Goal: Task Accomplishment & Management: Use online tool/utility

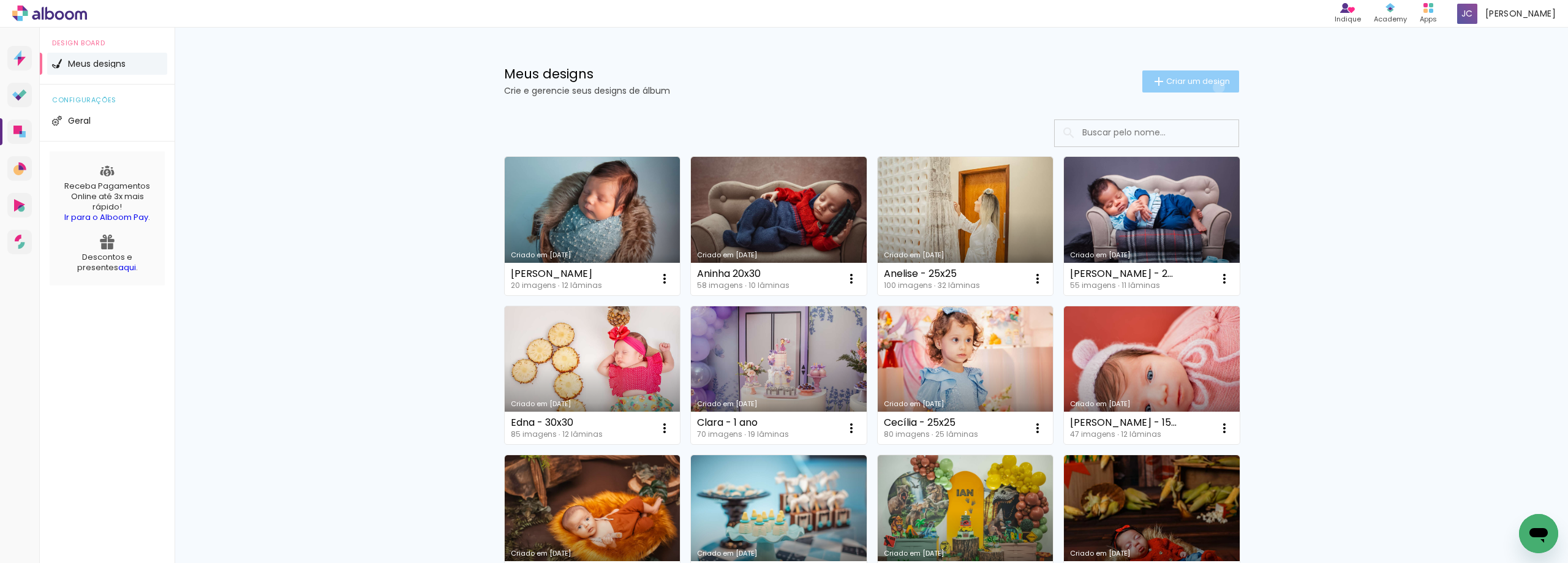
click at [1212, 87] on paper-button "Criar um design" at bounding box center [1191, 82] width 97 height 22
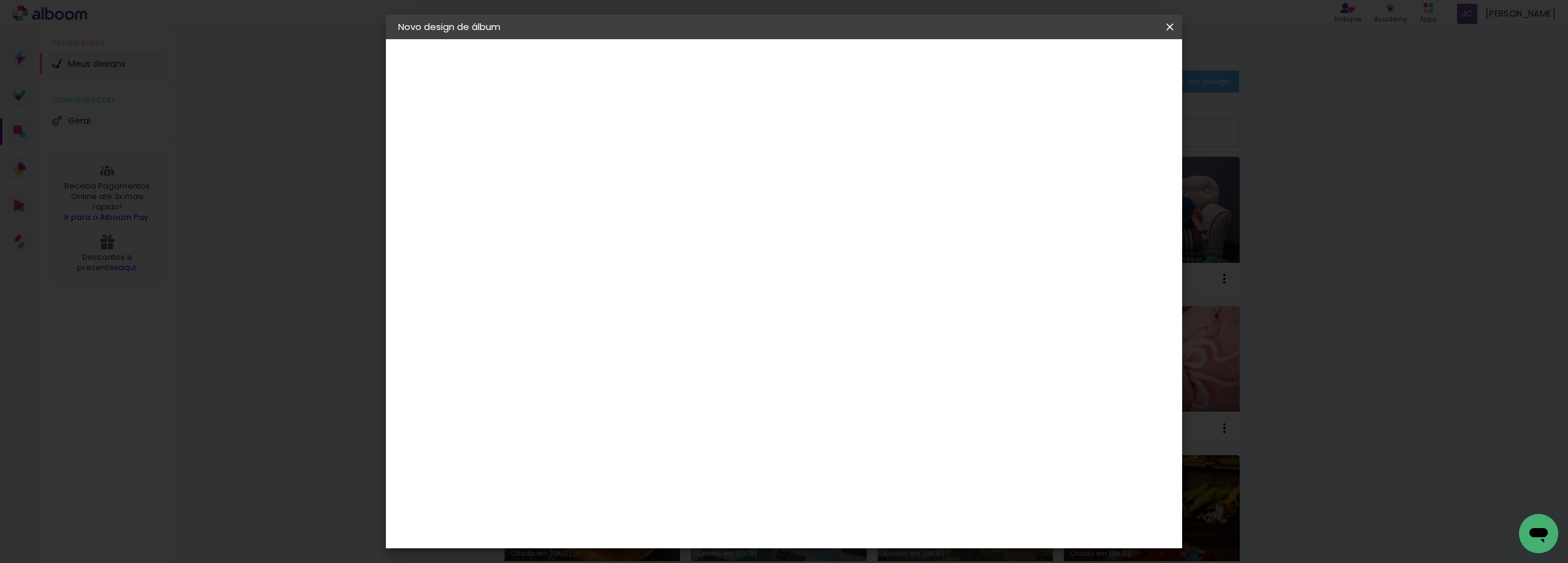
click at [633, 181] on div at bounding box center [598, 165] width 70 height 92
click at [599, 168] on input at bounding box center [599, 165] width 0 height 19
type input "[PERSON_NAME]"
type paper-input "[PERSON_NAME]"
click at [0, 0] on slot "Avançar" at bounding box center [0, 0] width 0 height 0
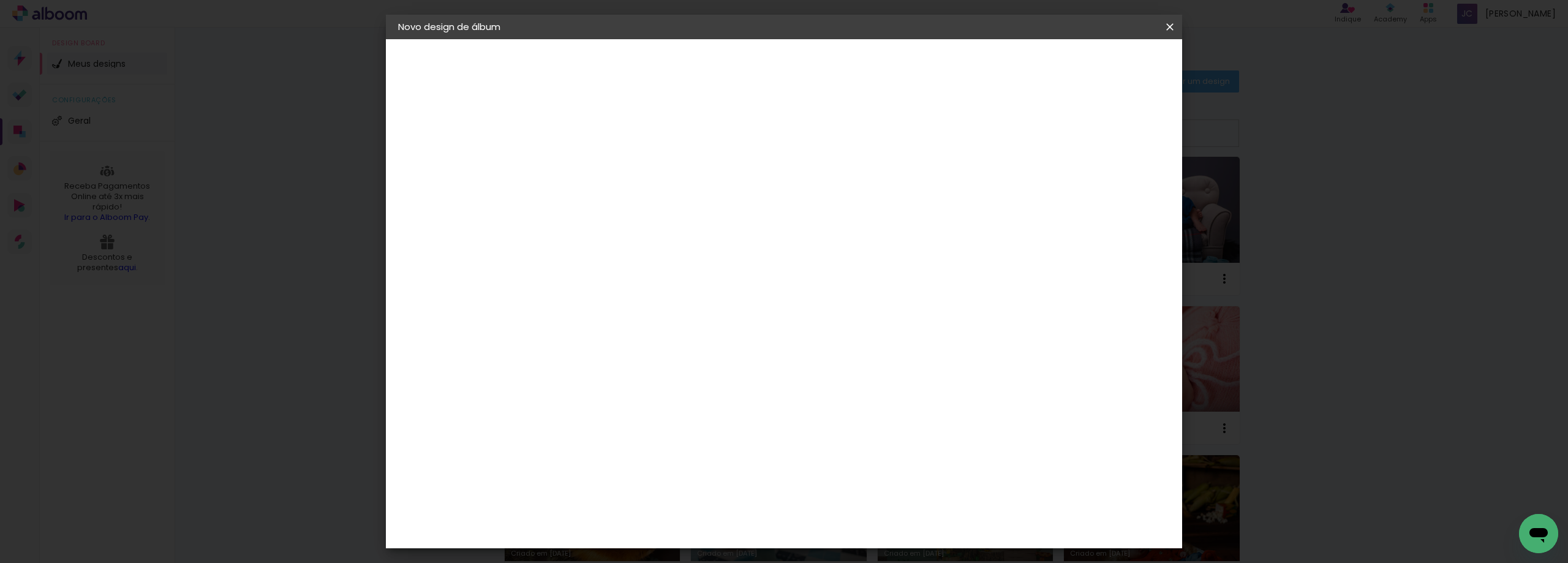
scroll to position [1165, 0]
click at [630, 249] on paper-item "Foto 15" at bounding box center [629, 265] width 132 height 32
click at [0, 0] on slot "Avançar" at bounding box center [0, 0] width 0 height 0
click at [681, 361] on span "20 × 30" at bounding box center [652, 374] width 57 height 25
click at [0, 0] on slot "Avançar" at bounding box center [0, 0] width 0 height 0
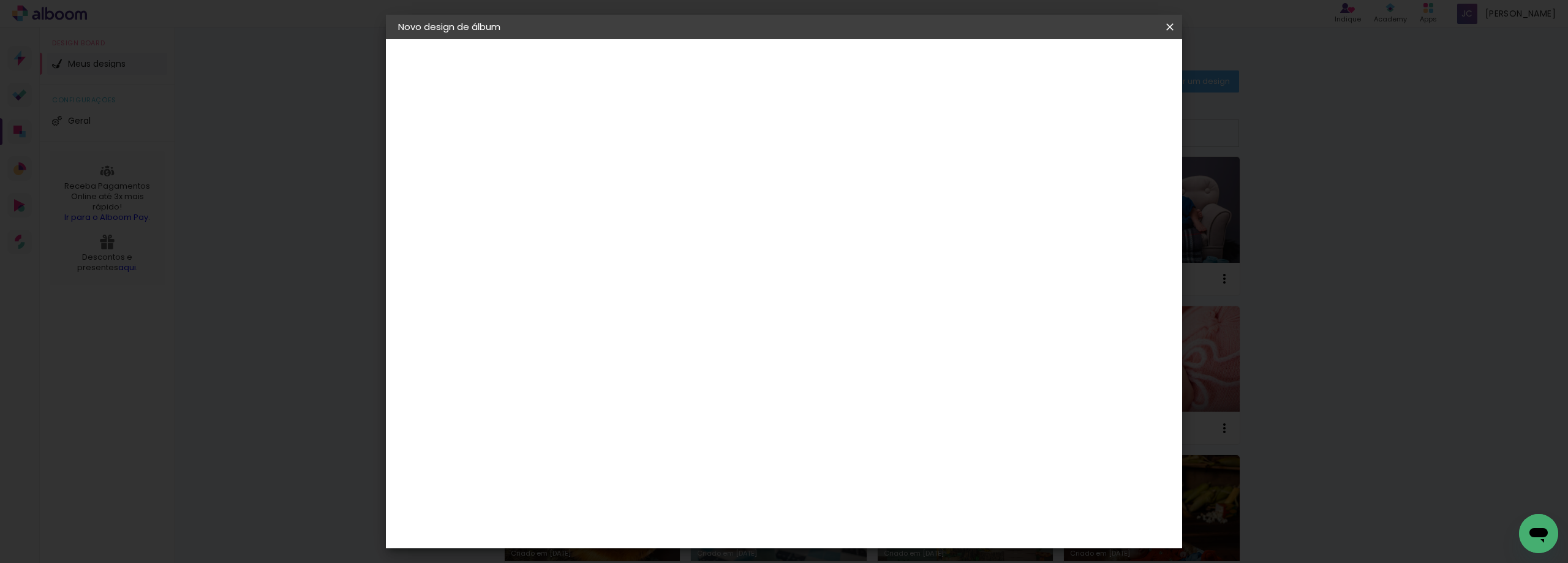
drag, startPoint x: 1167, startPoint y: 28, endPoint x: 836, endPoint y: 38, distance: 331.2
click at [1167, 28] on iron-icon at bounding box center [1170, 27] width 14 height 12
